Goal: Information Seeking & Learning: Learn about a topic

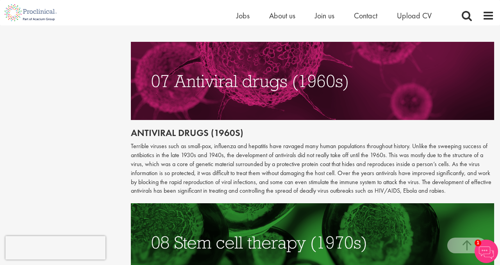
scroll to position [1452, 0]
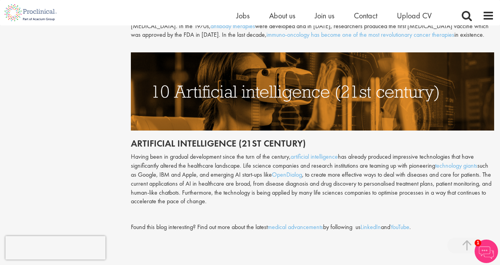
scroll to position [1925, 0]
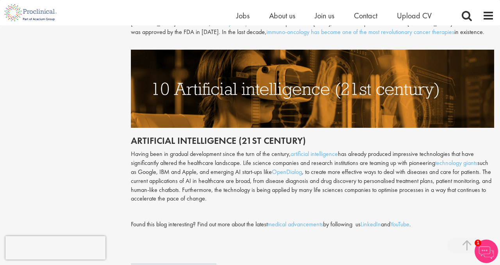
click at [174, 136] on h2 "Artificial intelligence (21st century)" at bounding box center [313, 141] width 364 height 10
click at [324, 150] on link "artificial intelligence" at bounding box center [314, 154] width 47 height 8
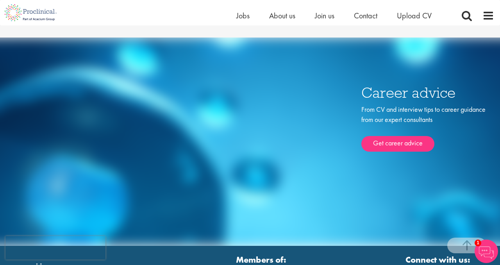
scroll to position [3142, 0]
